Goal: Task Accomplishment & Management: Use online tool/utility

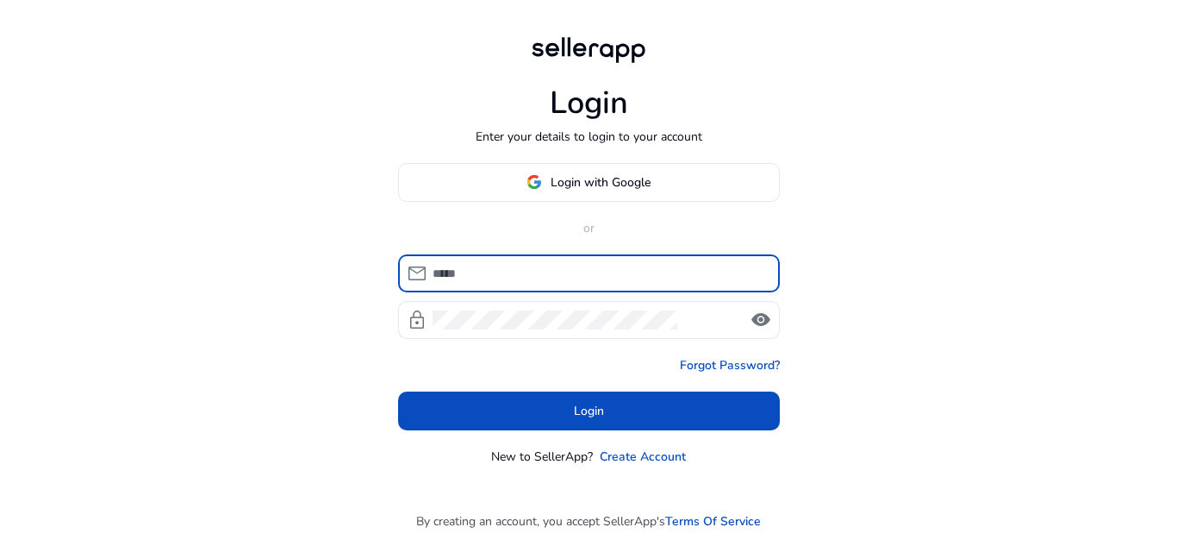
click at [476, 261] on div at bounding box center [600, 273] width 334 height 38
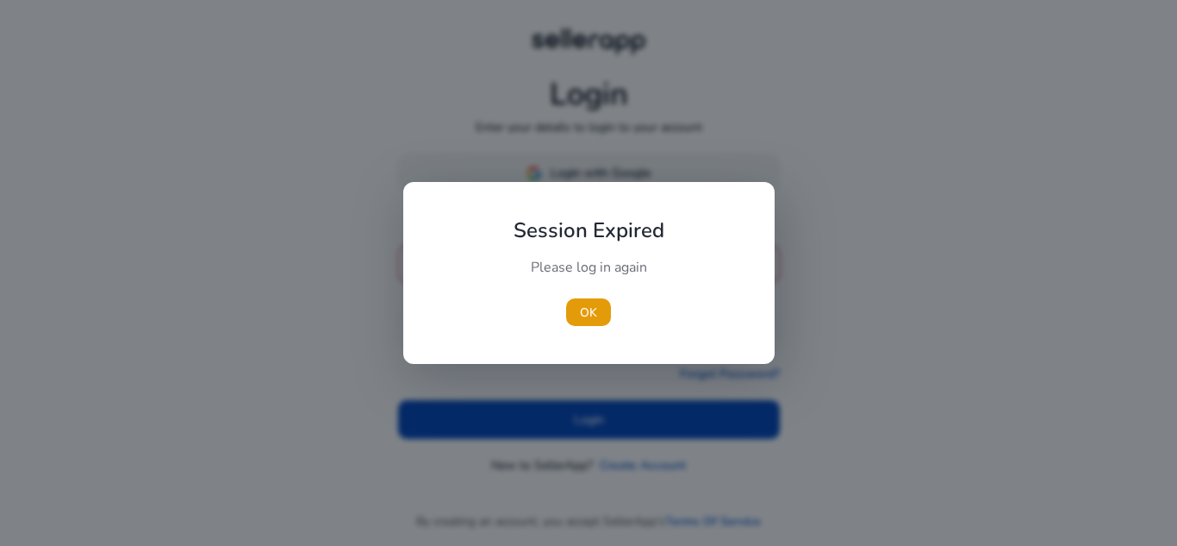
click at [595, 176] on div at bounding box center [588, 273] width 1177 height 546
click at [591, 320] on span "OK" at bounding box center [588, 312] width 17 height 18
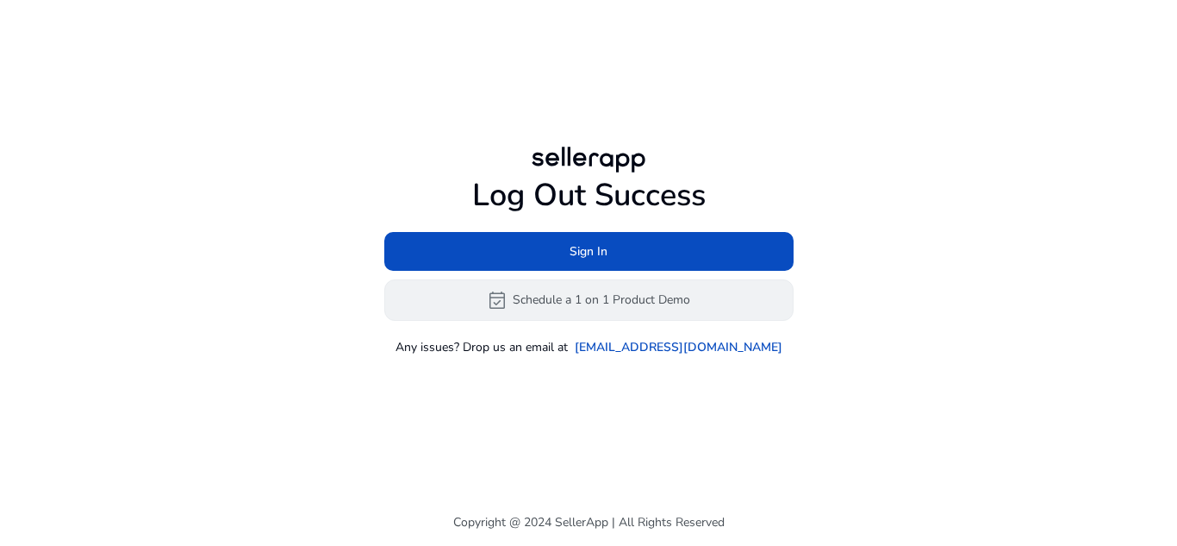
click at [710, 310] on button "event_available Schedule a 1 on 1 Product Demo" at bounding box center [588, 299] width 409 height 41
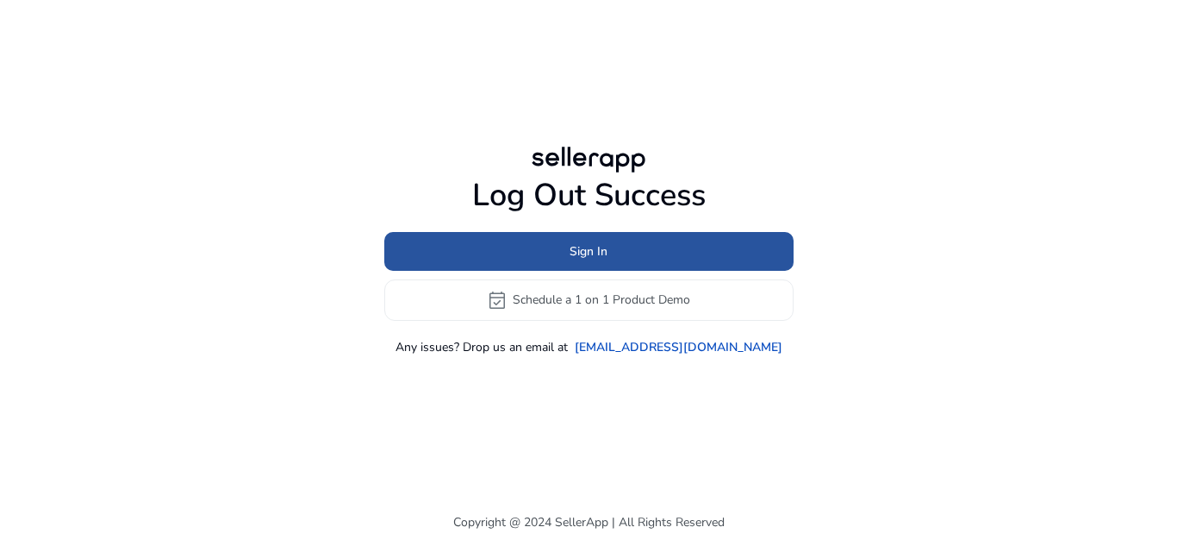
click at [695, 246] on span at bounding box center [588, 250] width 409 height 41
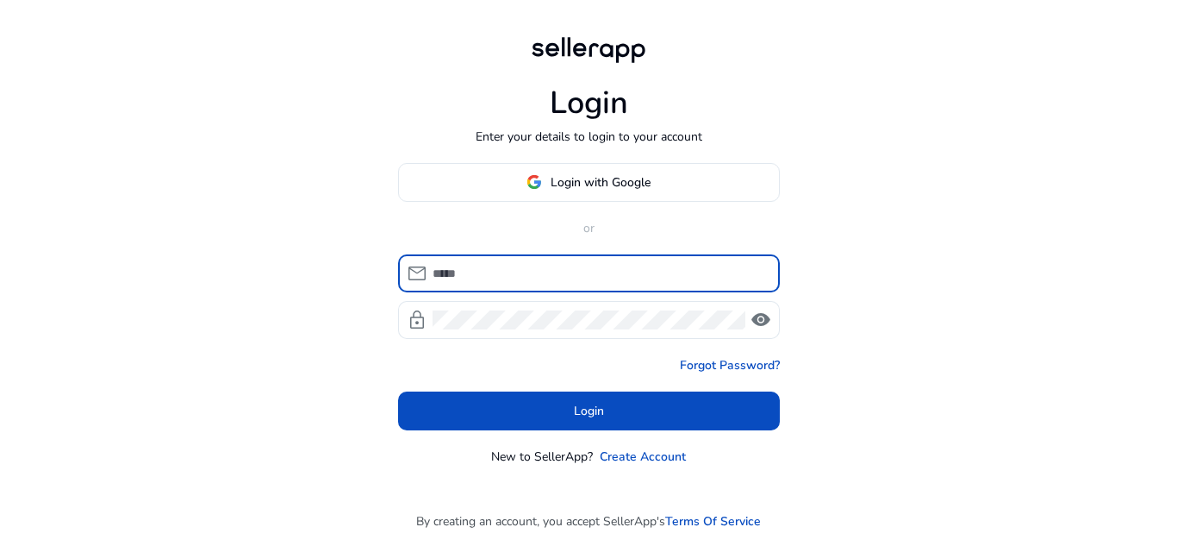
click at [500, 266] on input at bounding box center [600, 273] width 334 height 19
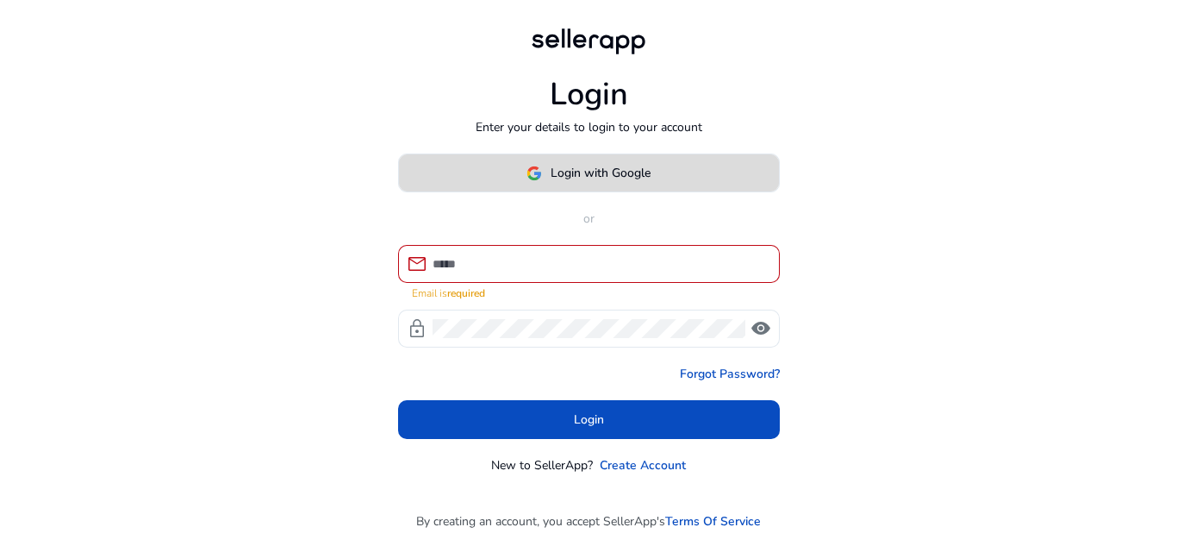
click at [603, 175] on span "Login with Google" at bounding box center [601, 173] width 100 height 18
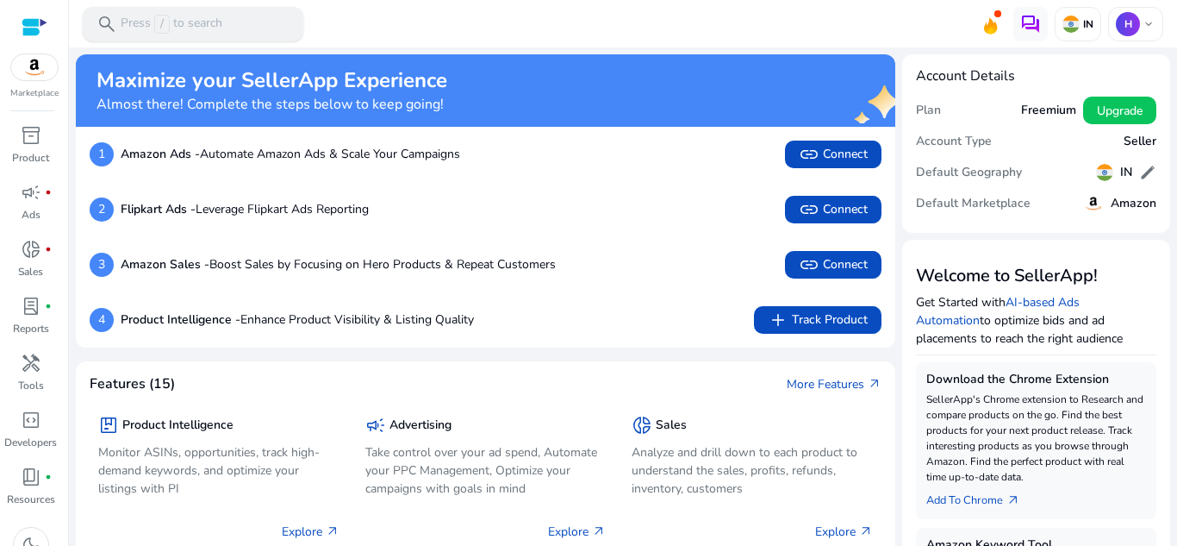
click at [171, 12] on div "search Press / to search" at bounding box center [193, 24] width 221 height 34
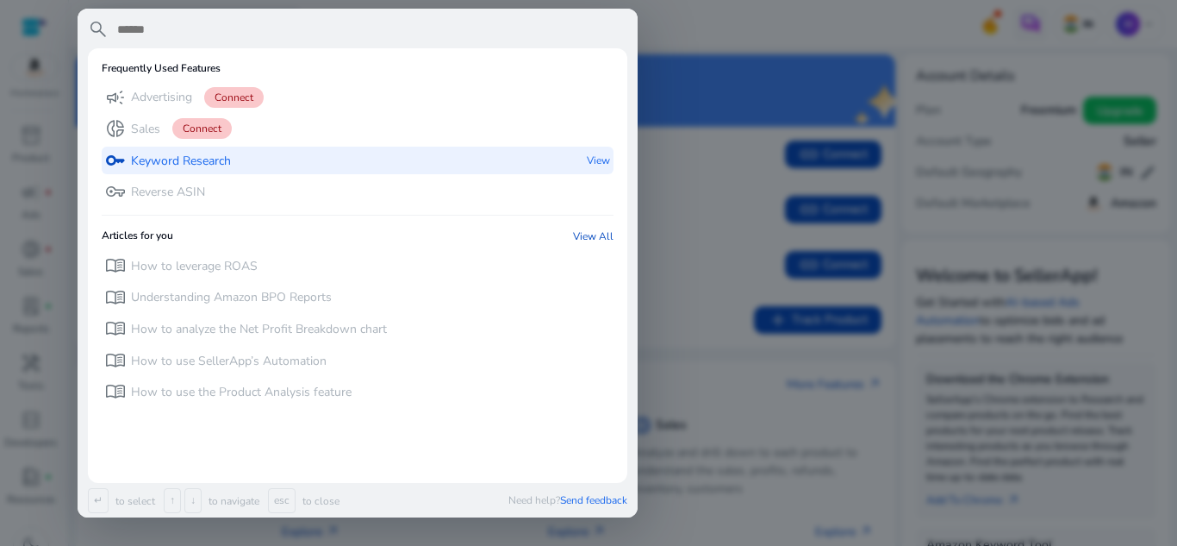
click at [253, 157] on div "key Keyword Research View" at bounding box center [358, 161] width 512 height 28
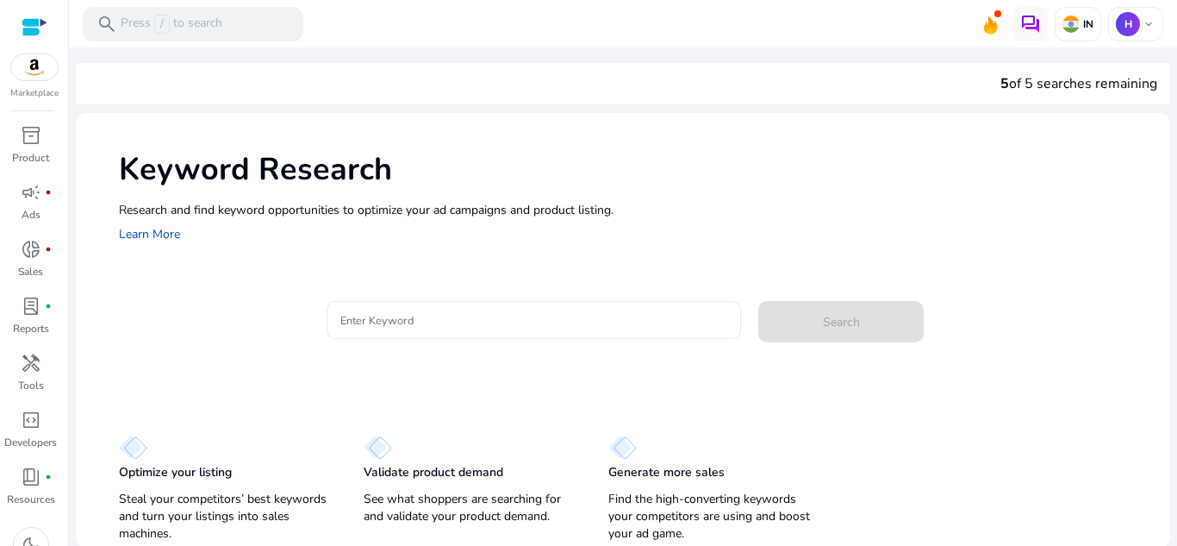
click at [383, 307] on div at bounding box center [534, 320] width 388 height 38
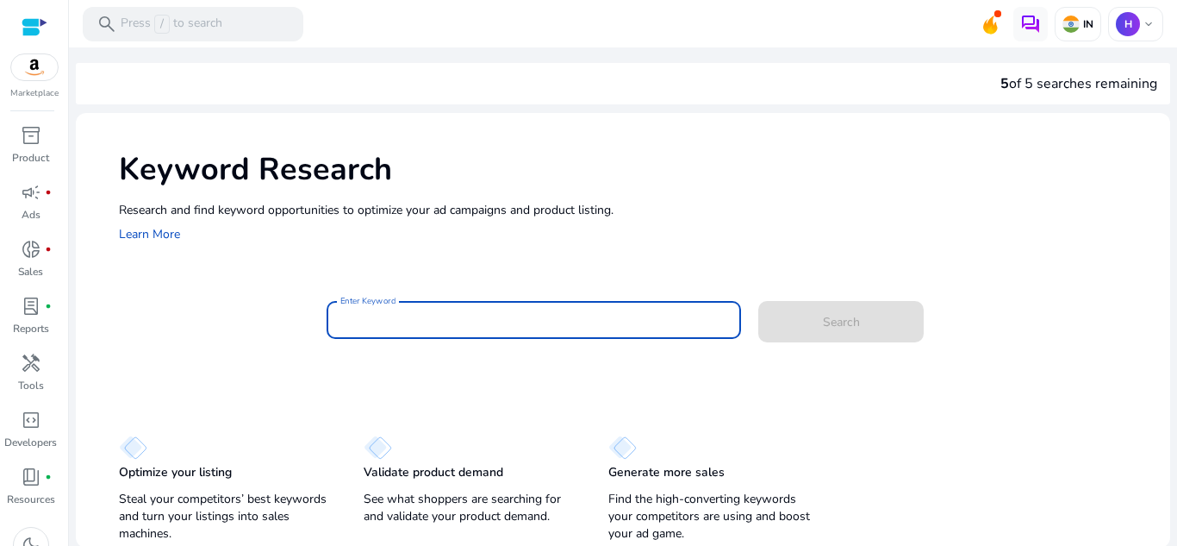
paste input "**********"
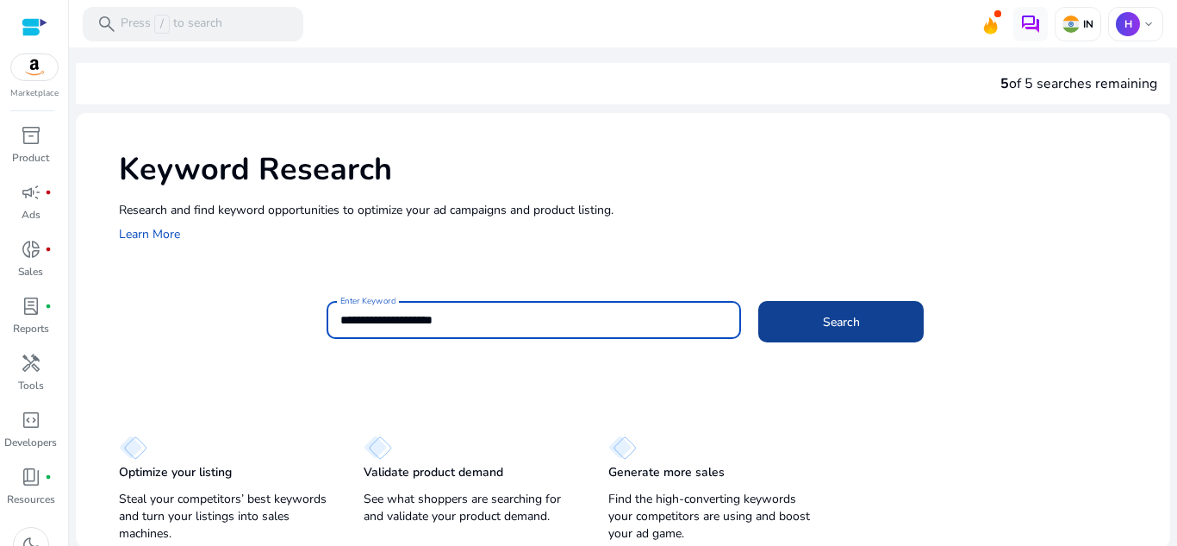
type input "**********"
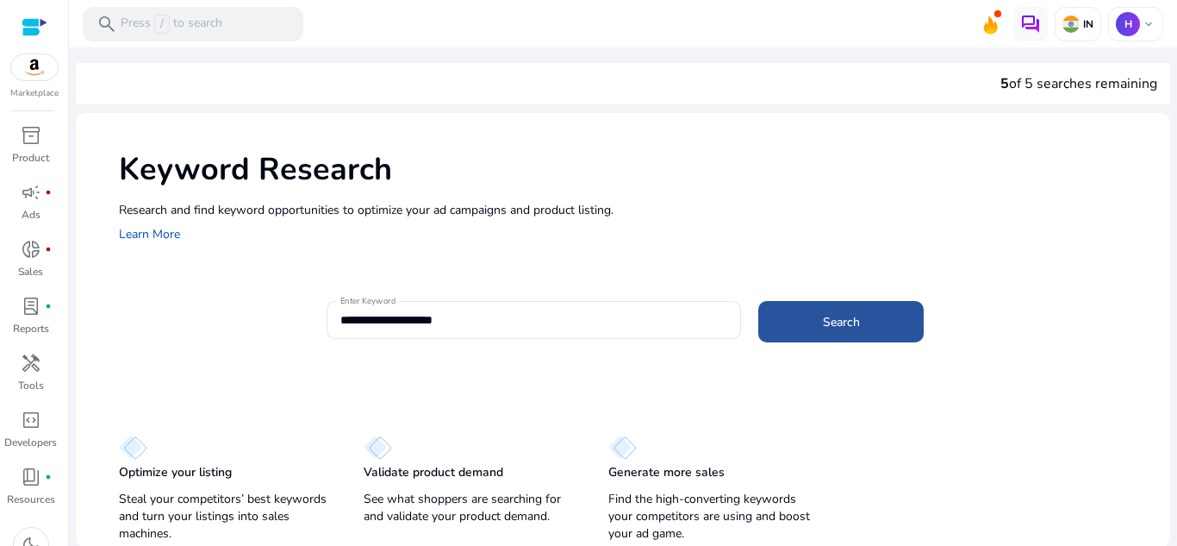
click at [853, 310] on span at bounding box center [840, 321] width 165 height 41
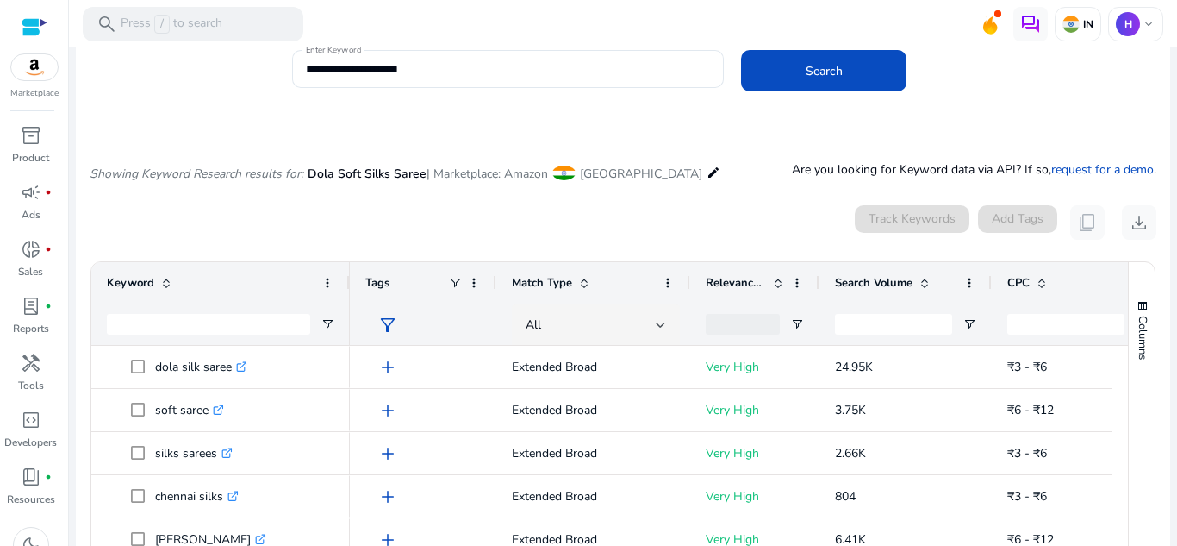
scroll to position [222, 0]
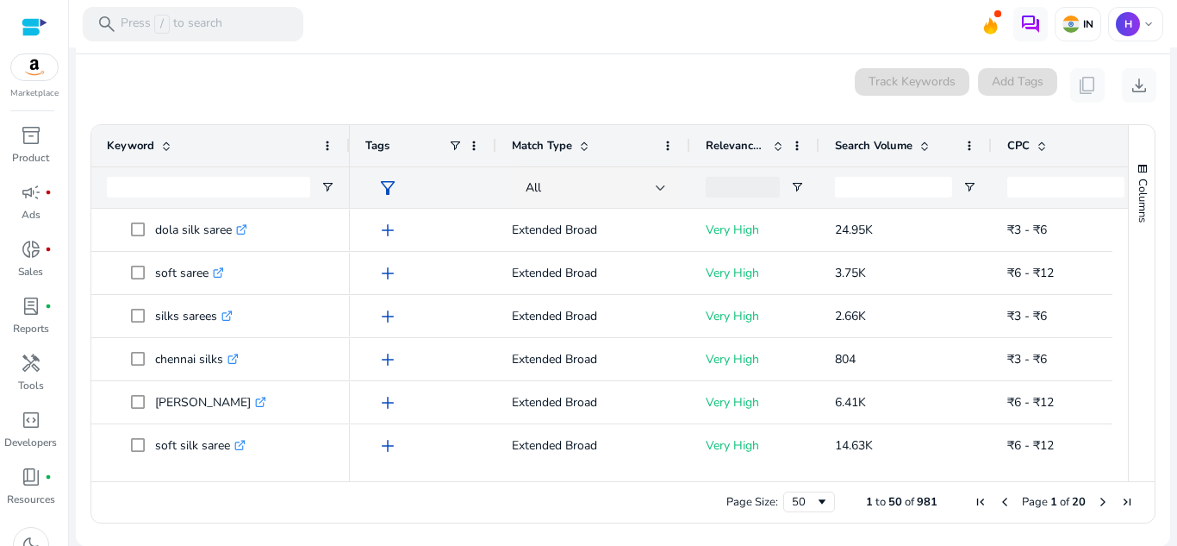
click at [735, 184] on div at bounding box center [743, 187] width 74 height 21
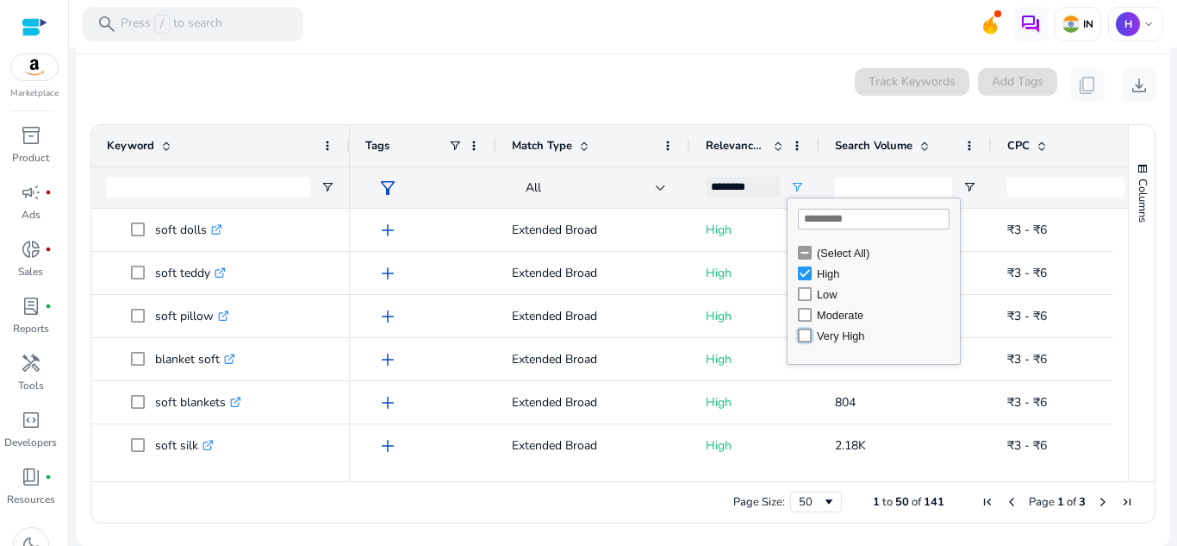
type input "**********"
click at [762, 102] on div "0 keyword(s) selected Track Keywords Add Tags content_copy download" at bounding box center [623, 85] width 1067 height 34
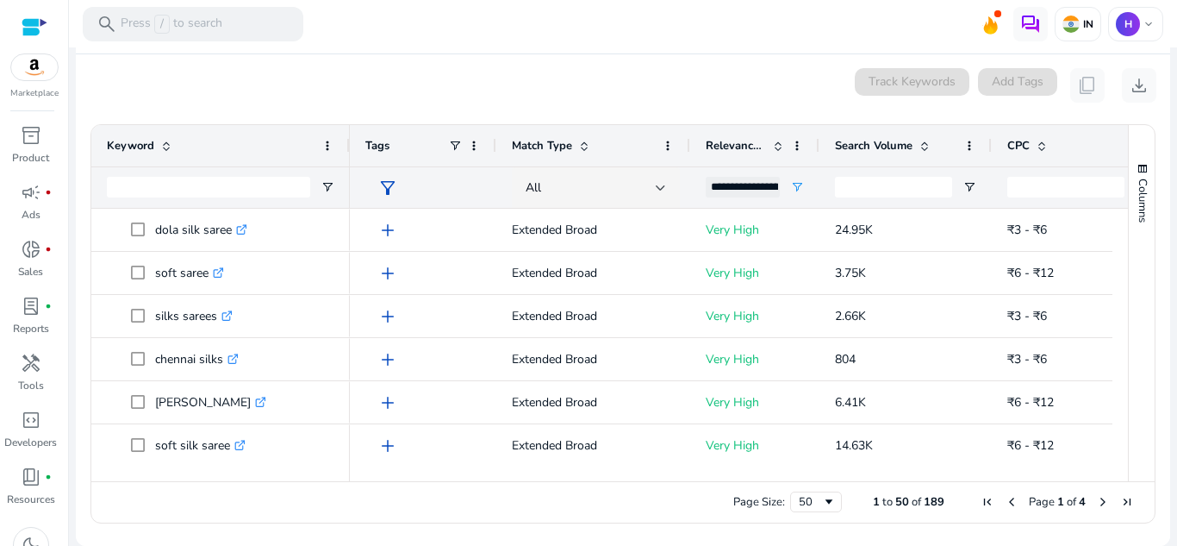
click at [914, 146] on span at bounding box center [922, 146] width 19 height 14
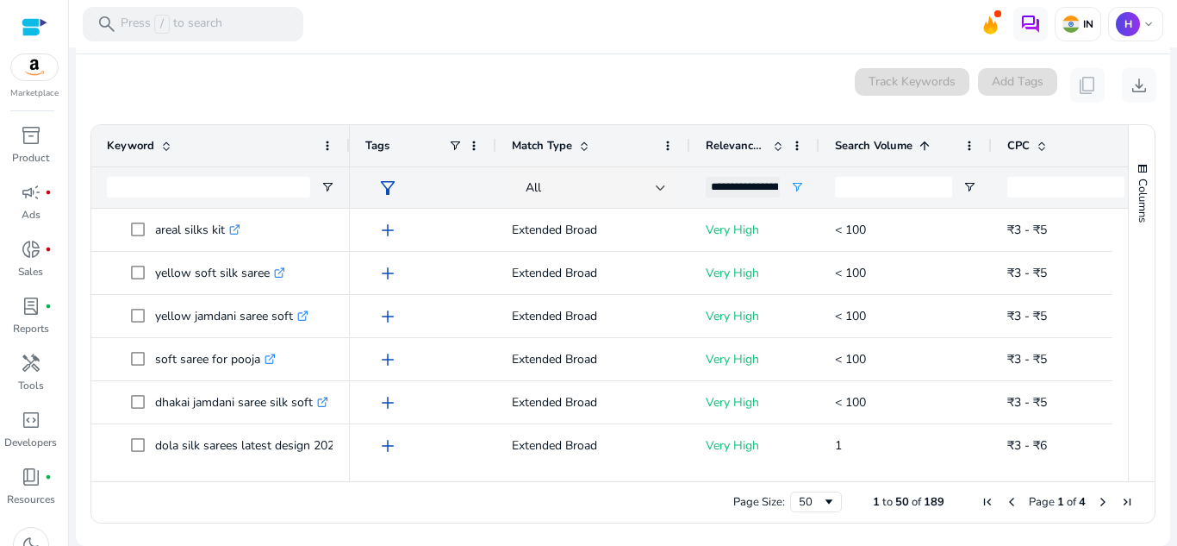
click at [932, 140] on span at bounding box center [925, 146] width 14 height 14
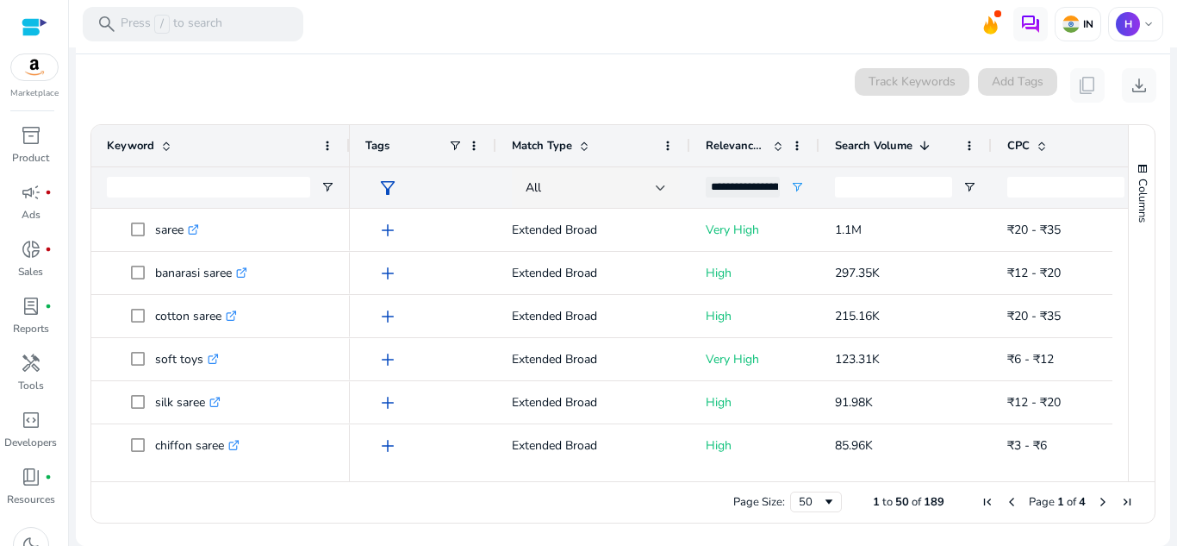
scroll to position [0, 0]
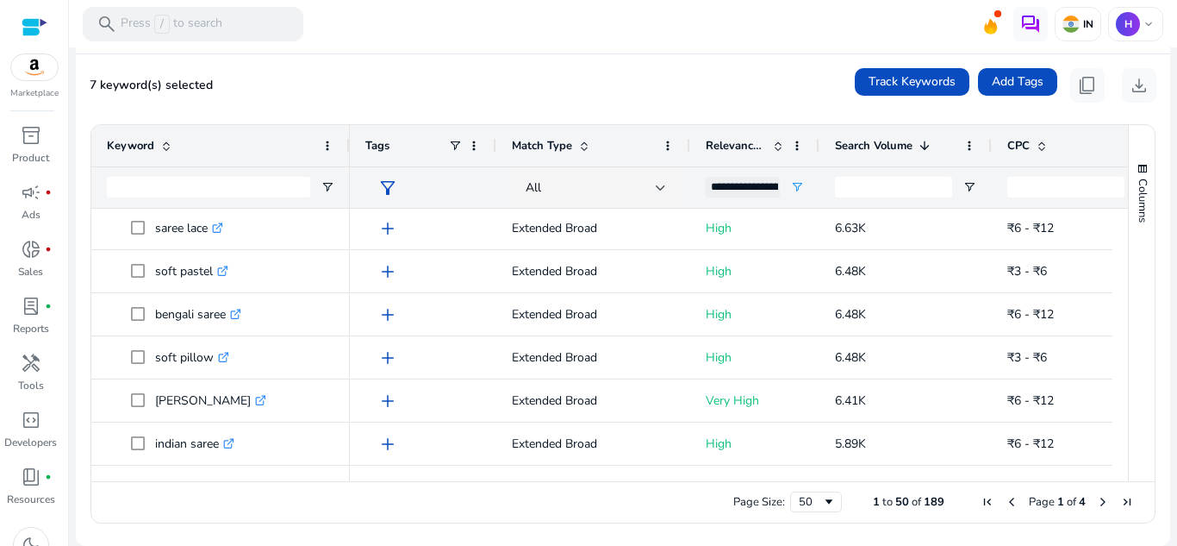
click at [779, 190] on div "**********" at bounding box center [743, 187] width 74 height 21
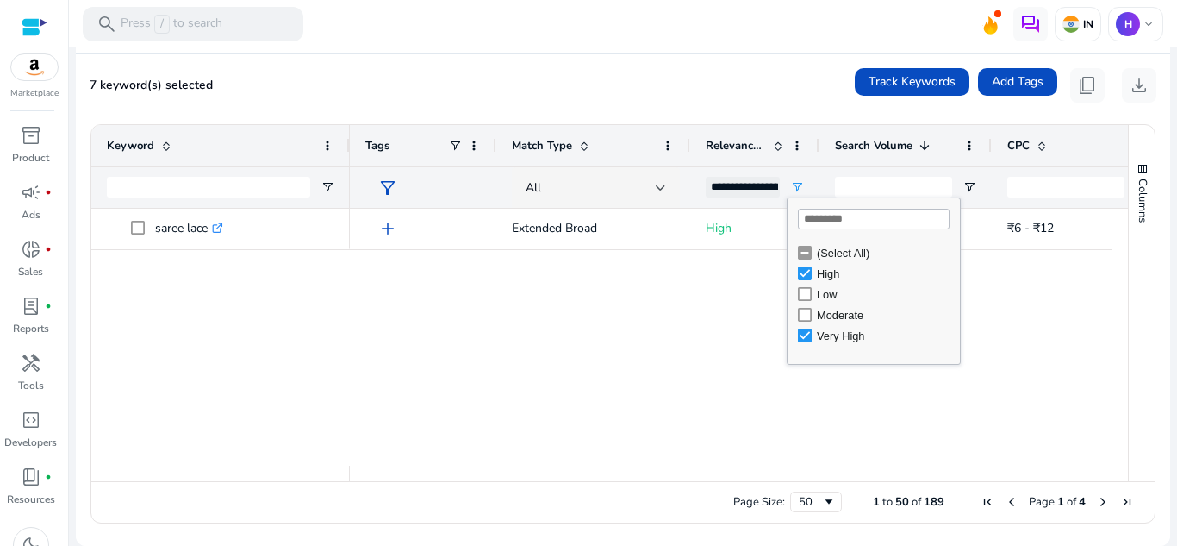
click at [757, 184] on div "**********" at bounding box center [743, 187] width 74 height 21
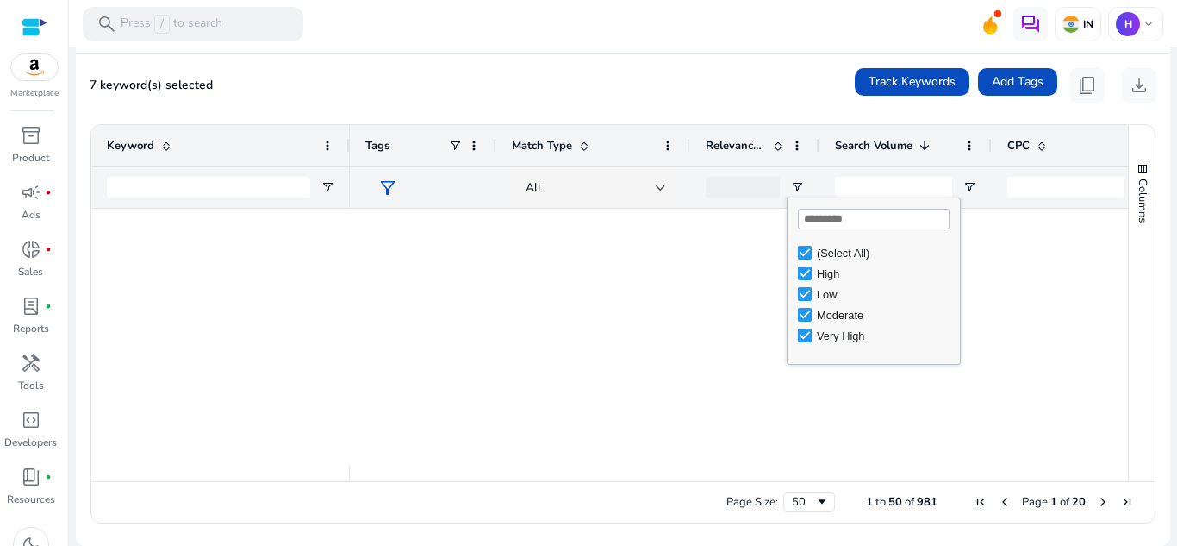
click at [774, 180] on div at bounding box center [743, 187] width 74 height 21
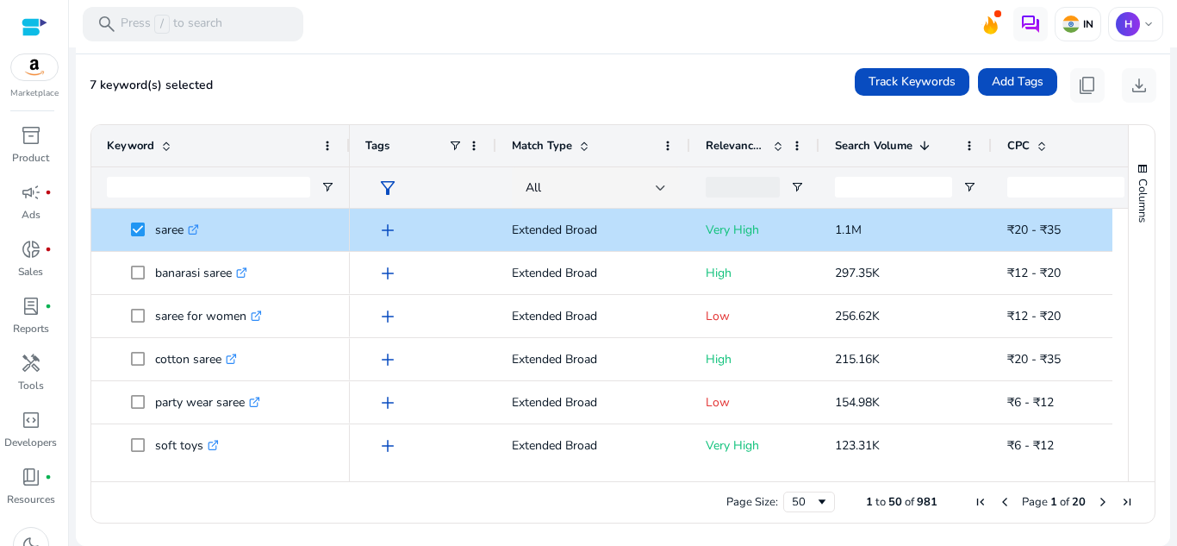
click at [743, 188] on div at bounding box center [743, 187] width 74 height 21
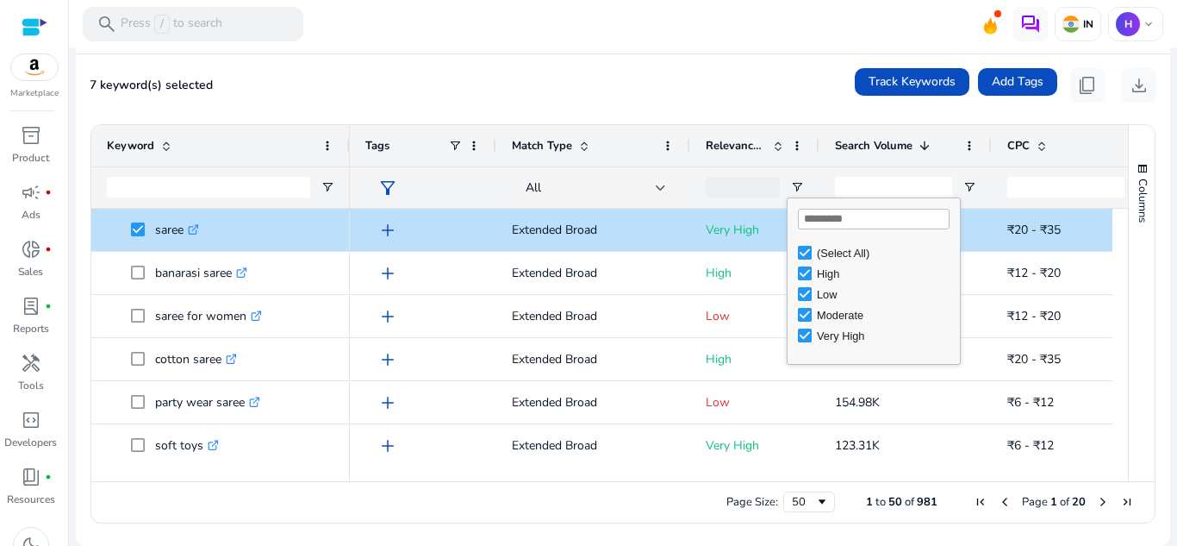
click at [781, 141] on span at bounding box center [778, 146] width 14 height 14
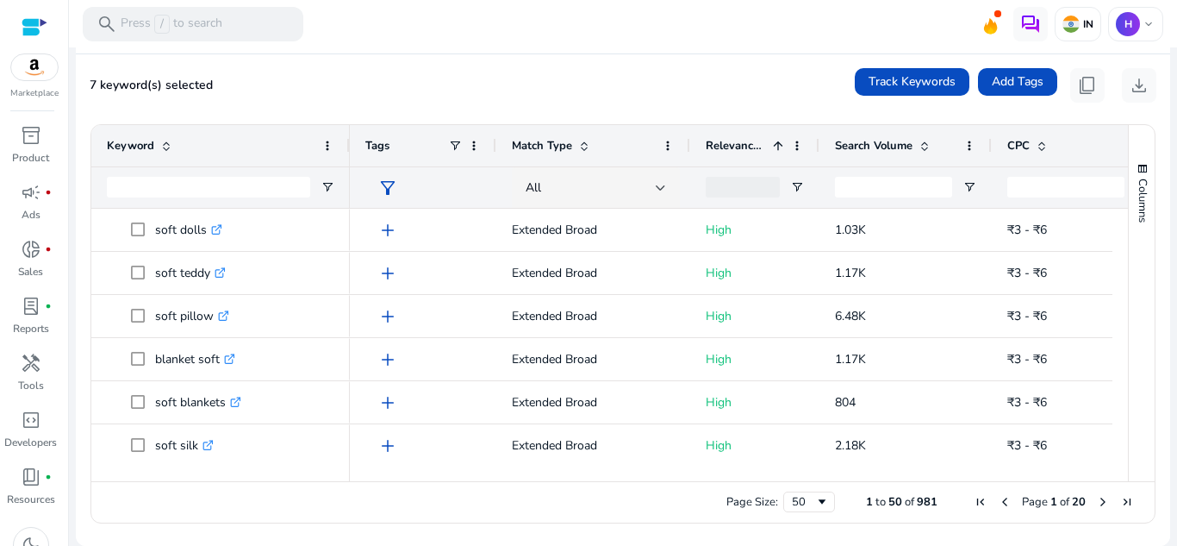
click at [777, 150] on span at bounding box center [778, 146] width 14 height 14
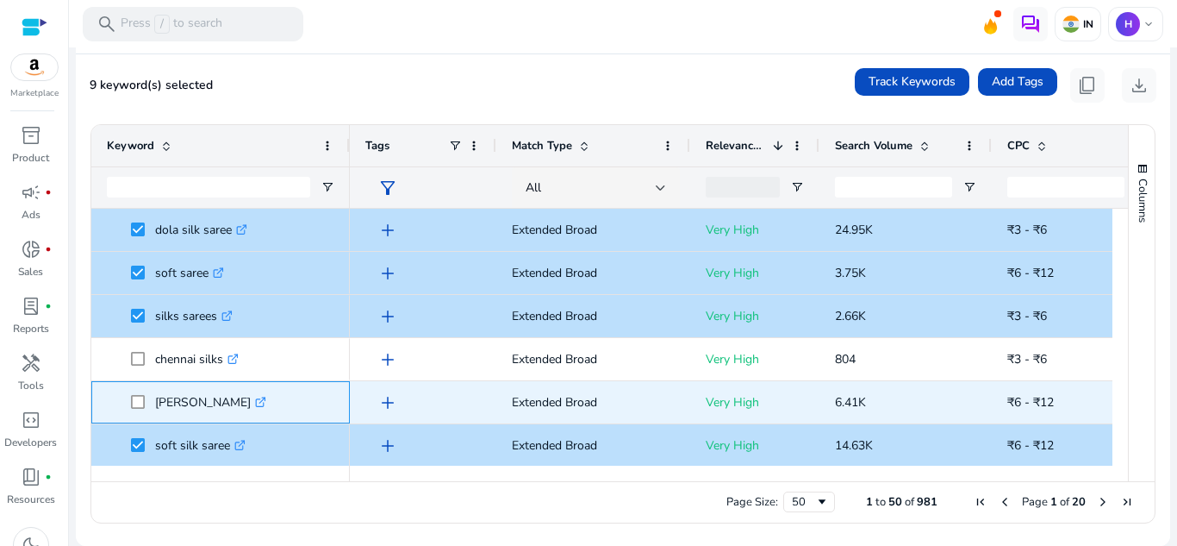
click at [139, 385] on span at bounding box center [143, 401] width 24 height 35
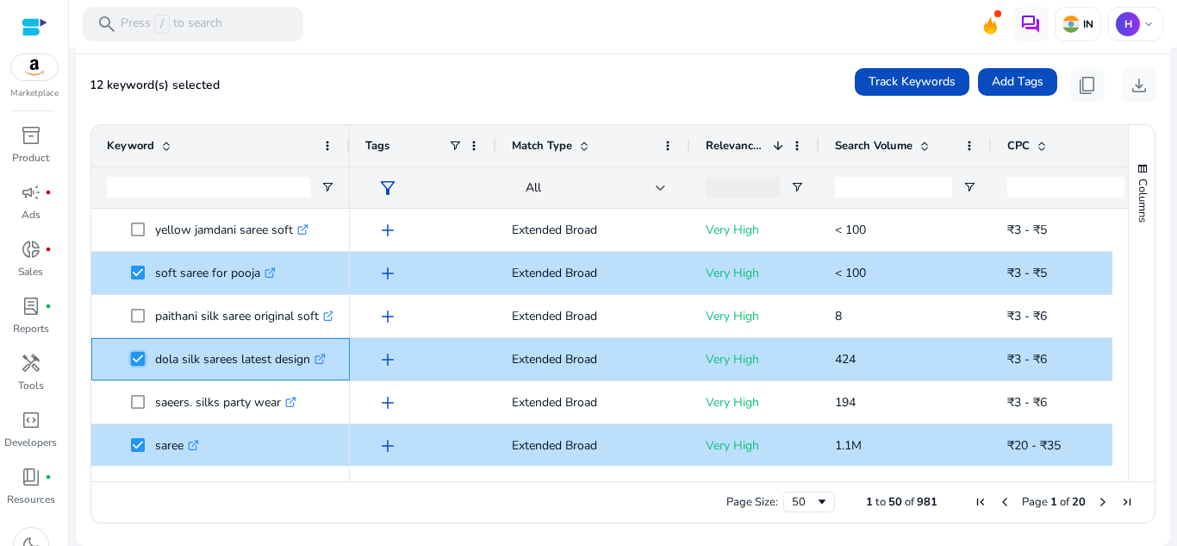
scroll to position [1638, 0]
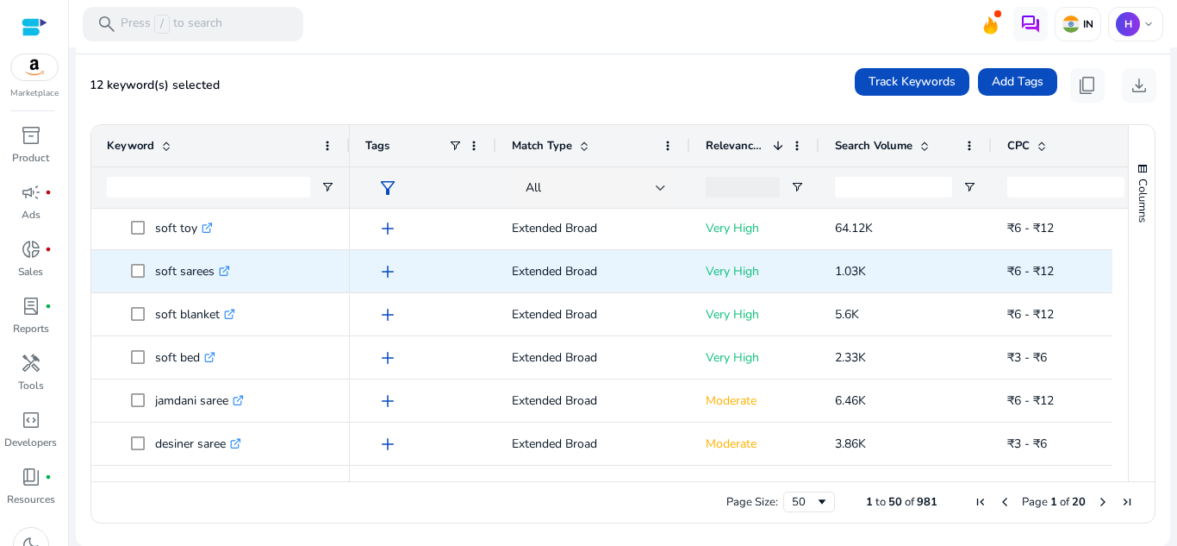
click at [145, 275] on span at bounding box center [143, 270] width 24 height 35
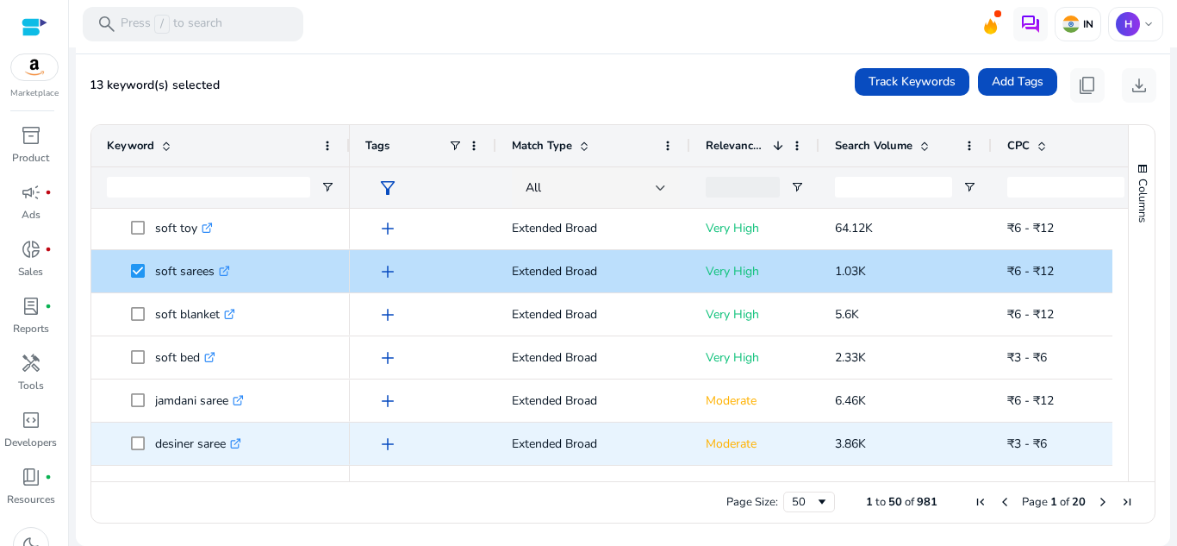
click at [145, 444] on span at bounding box center [143, 443] width 24 height 35
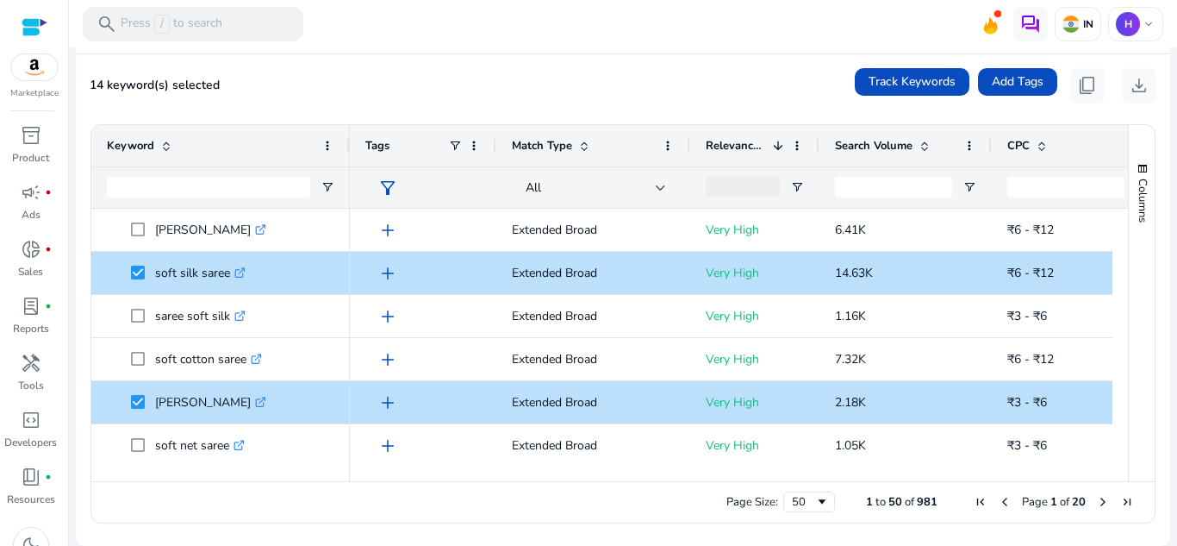
click at [1099, 498] on span "Next Page" at bounding box center [1103, 502] width 14 height 14
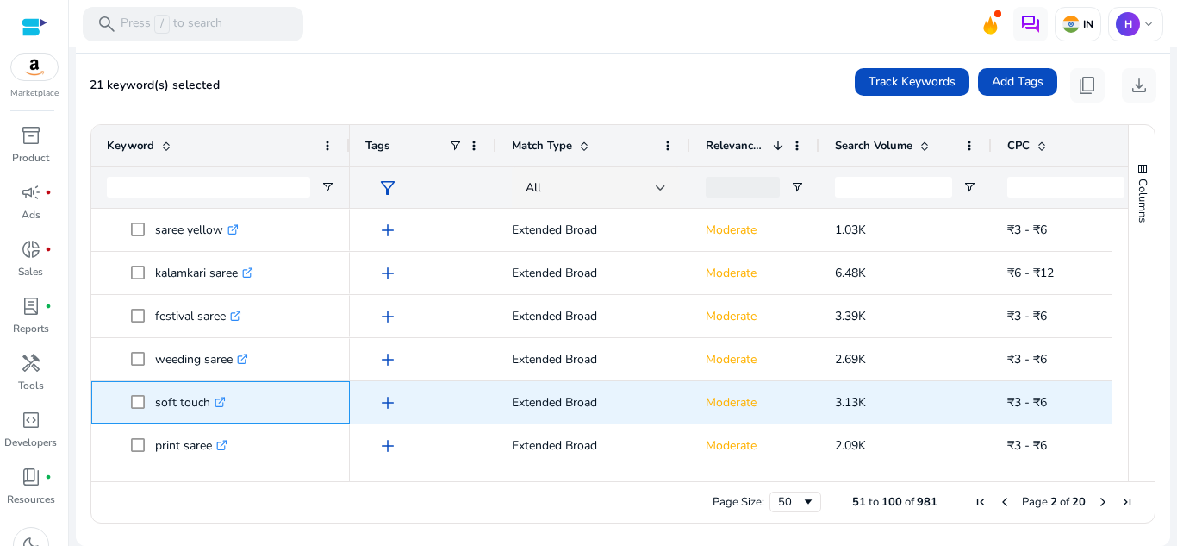
click at [130, 405] on span "soft touch .st0{fill:#2c8af8}" at bounding box center [221, 401] width 228 height 35
click at [130, 404] on span "soft touch .st0{fill:#2c8af8}" at bounding box center [221, 401] width 228 height 35
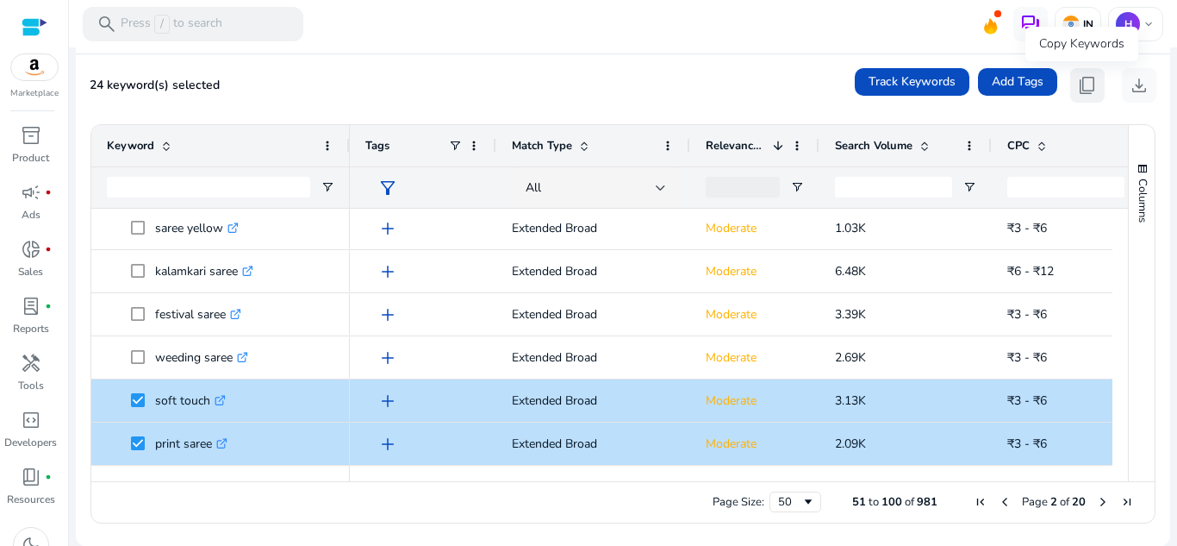
click at [1089, 81] on span "content_copy" at bounding box center [1087, 85] width 21 height 21
click at [1090, 84] on span "content_copy" at bounding box center [1087, 85] width 21 height 21
